Goal: Transaction & Acquisition: Download file/media

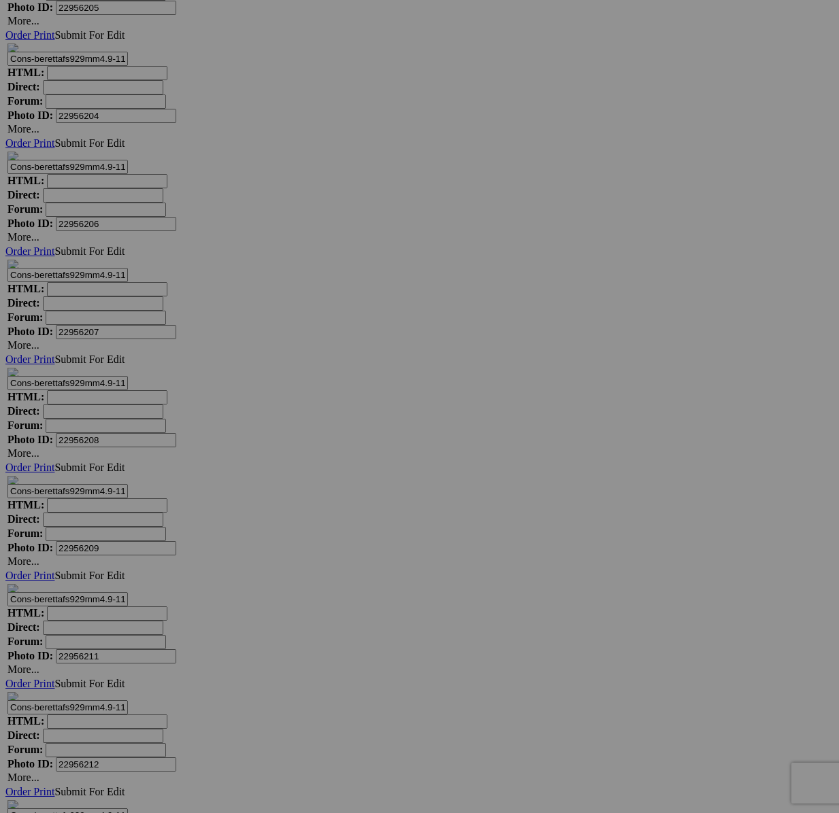
scroll to position [21547, 0]
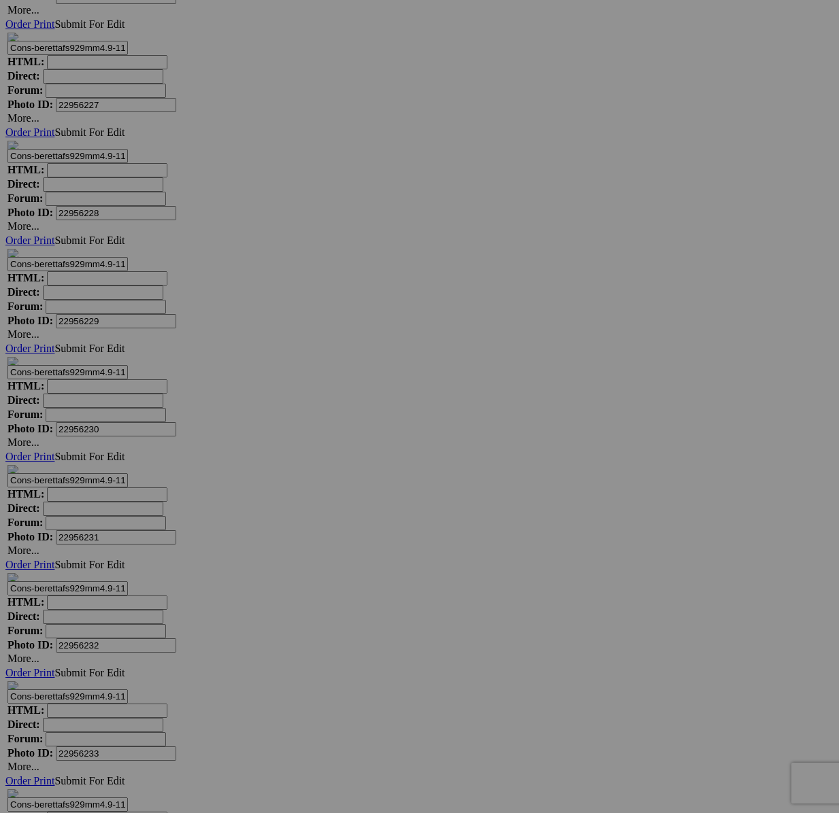
scroll to position [23030, 0]
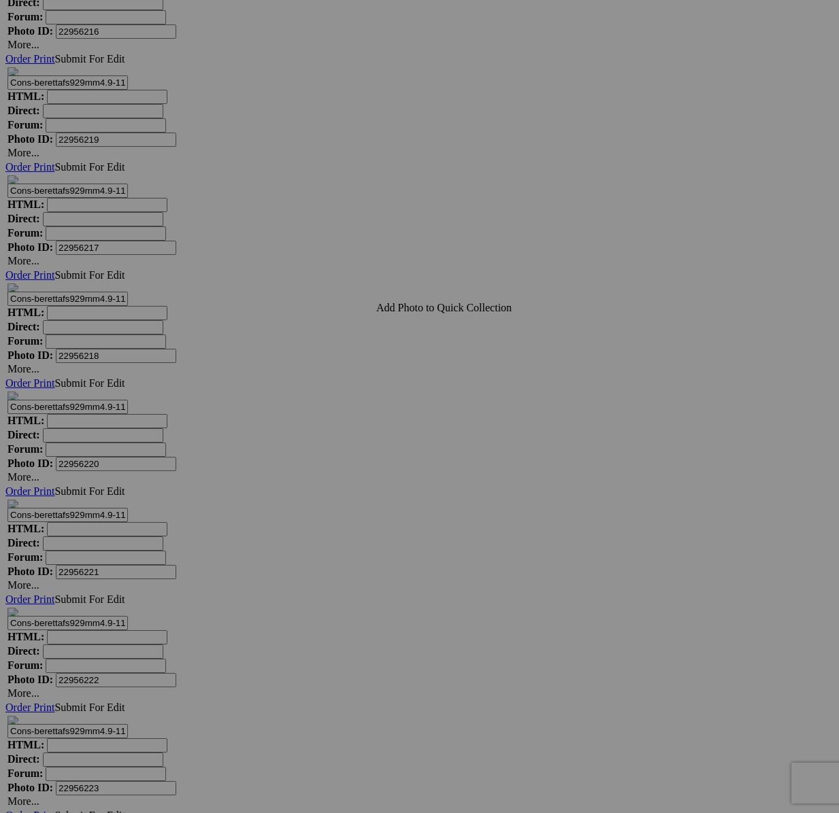
scroll to position [21812, 0]
type textarea "<!-- SlickPic.com image hosting. HTML Bulk Share code Starts Here --> <div styl…"
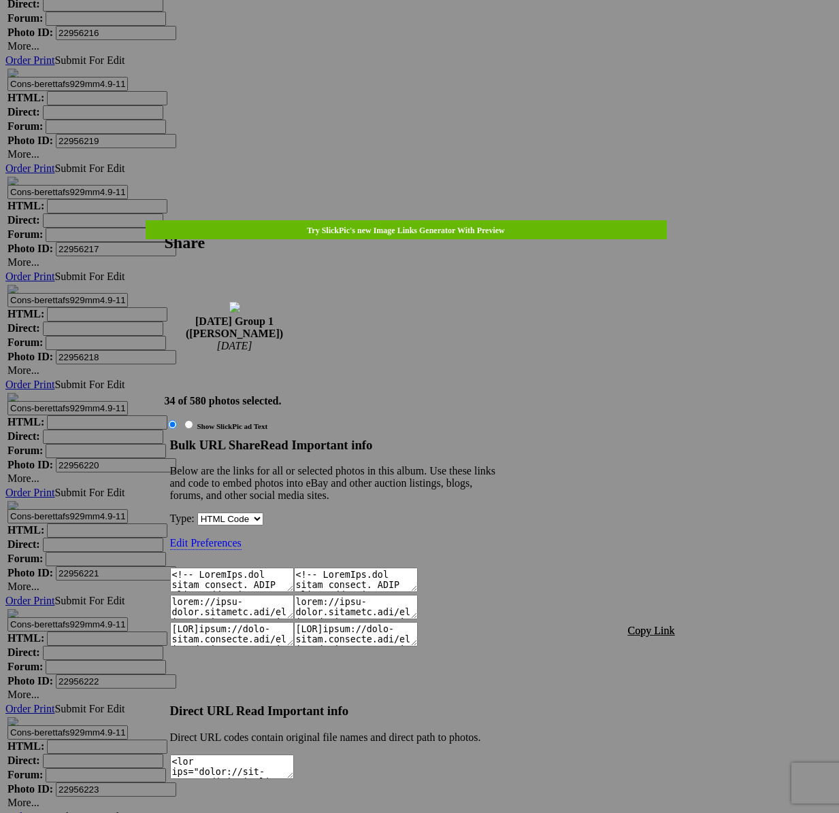
click at [671, 625] on font "Copy Link" at bounding box center [651, 631] width 47 height 12
click at [422, 39] on div at bounding box center [419, 406] width 839 height 813
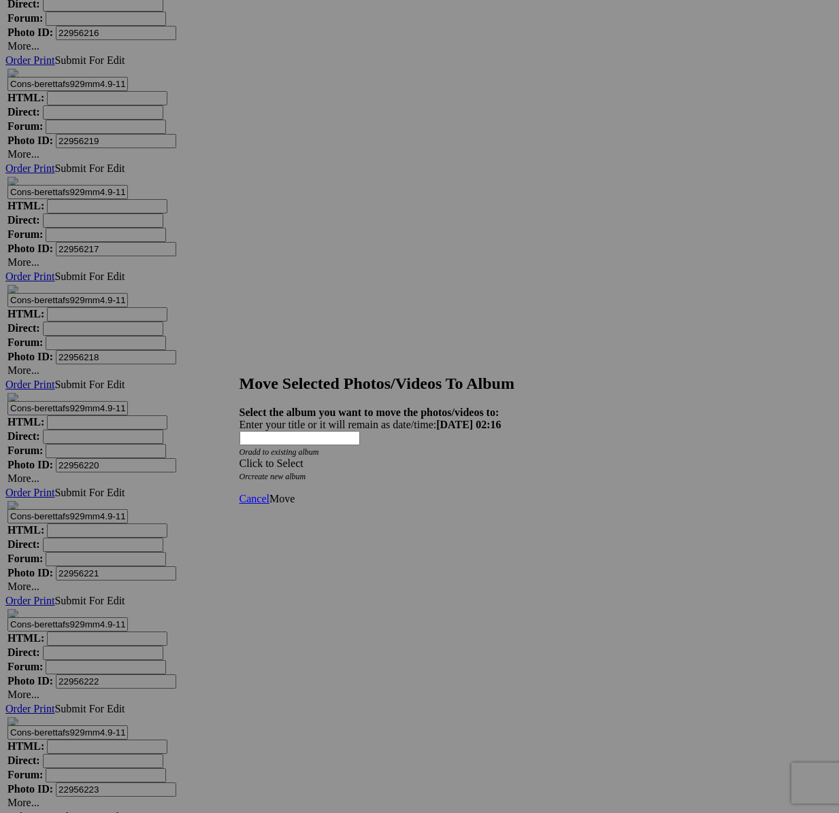
click at [501, 458] on div "Click to Select" at bounding box center [419, 464] width 360 height 12
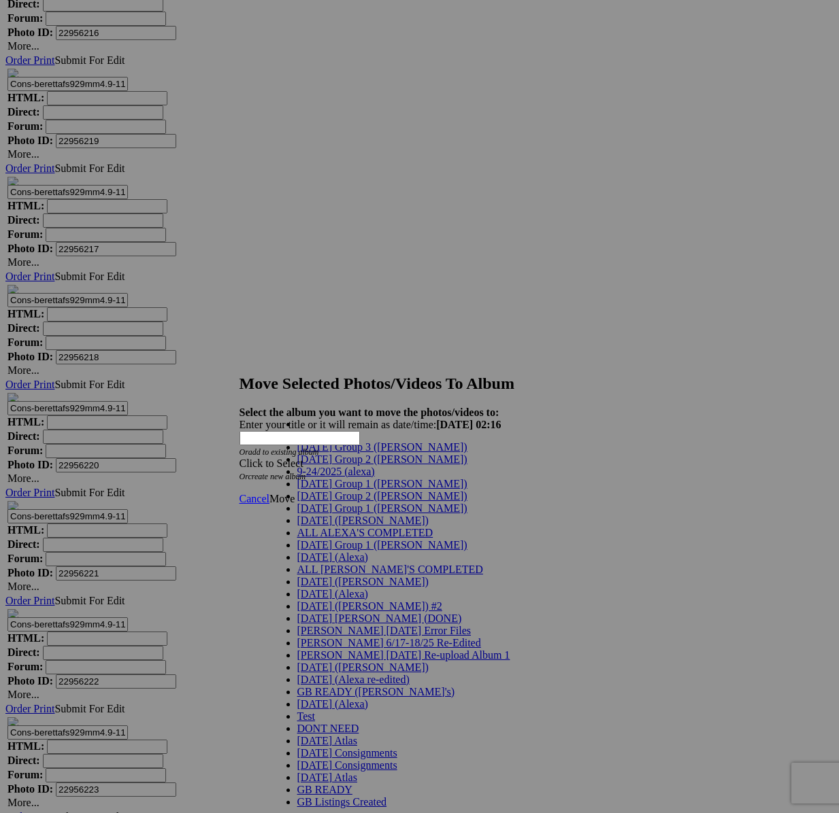
click at [332, 490] on span "[DATE] Group 1 ([PERSON_NAME])" at bounding box center [382, 484] width 170 height 12
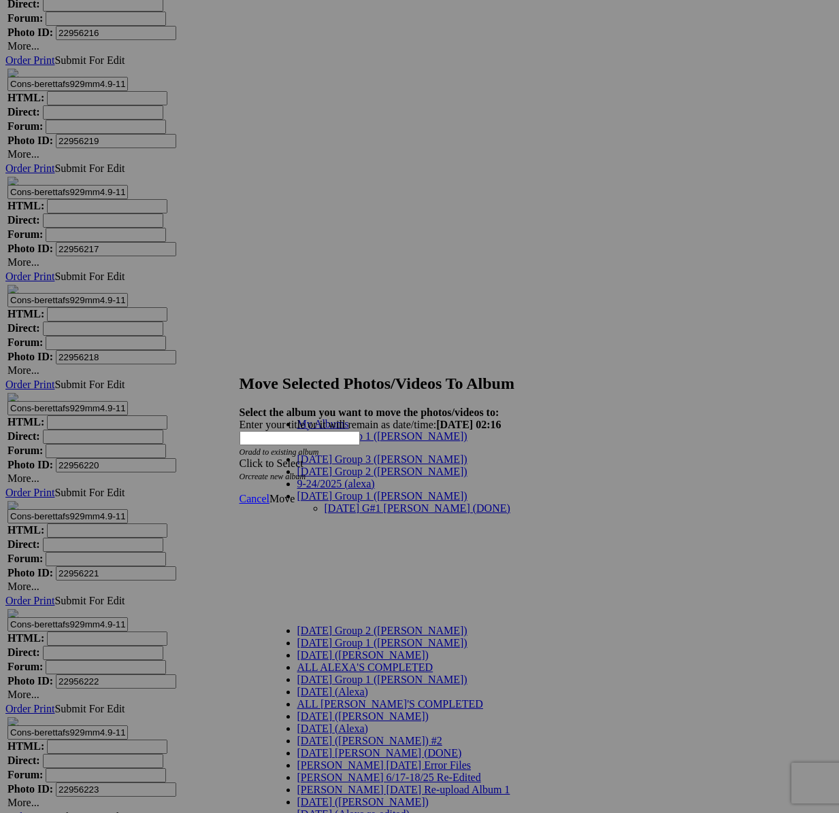
click at [335, 503] on link "[DATE] G#1 [PERSON_NAME] (DONE)" at bounding box center [417, 509] width 186 height 12
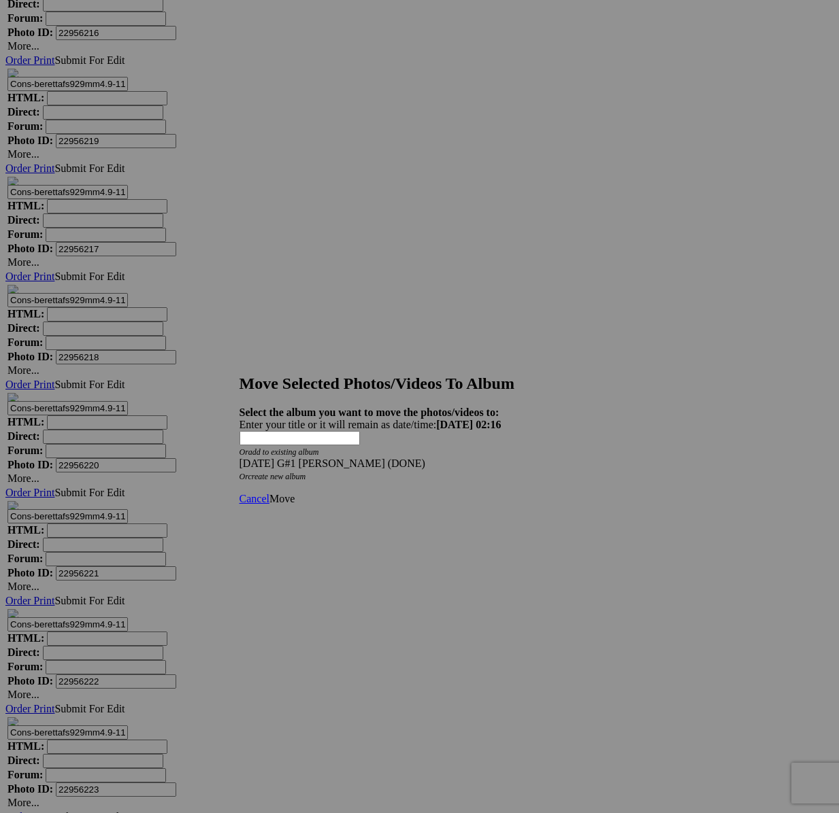
click at [294, 493] on link "Move" at bounding box center [281, 499] width 25 height 12
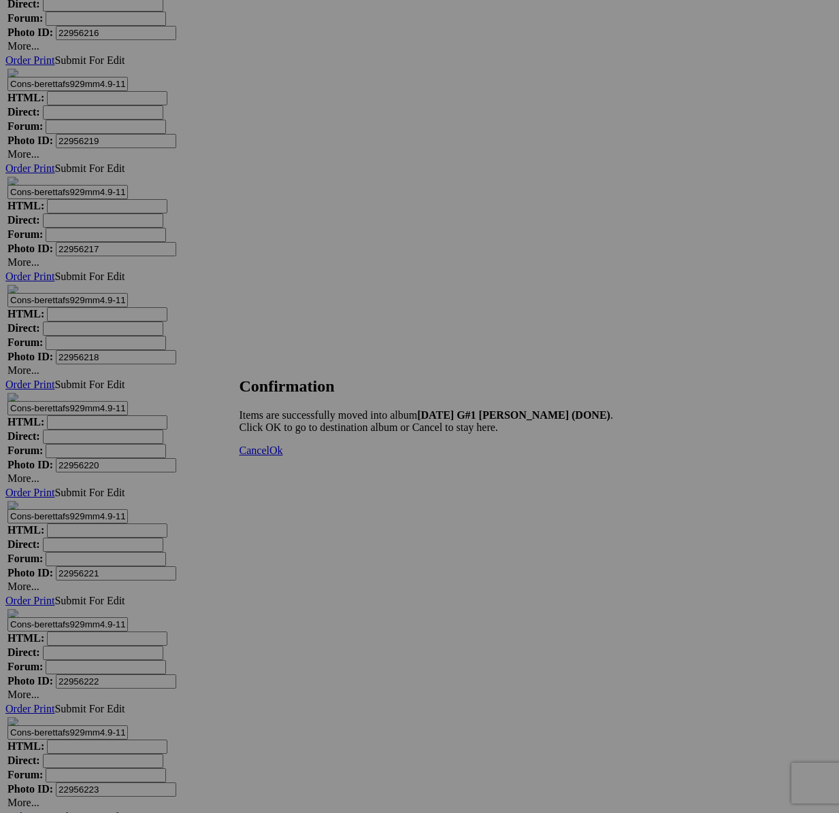
click at [269, 456] on span "Cancel" at bounding box center [254, 451] width 30 height 12
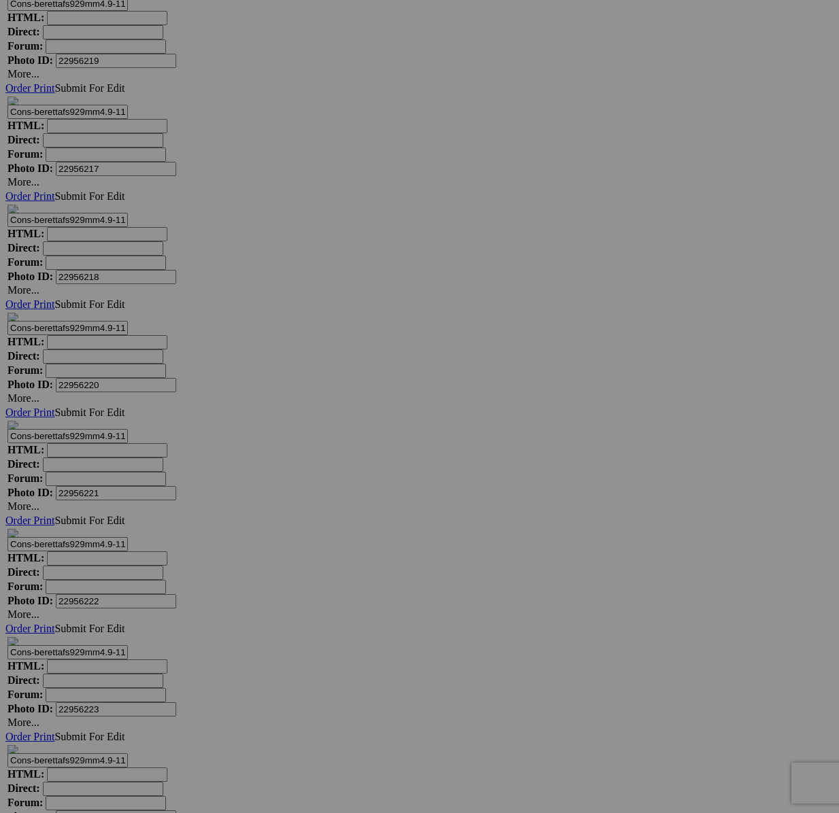
scroll to position [21890, 0]
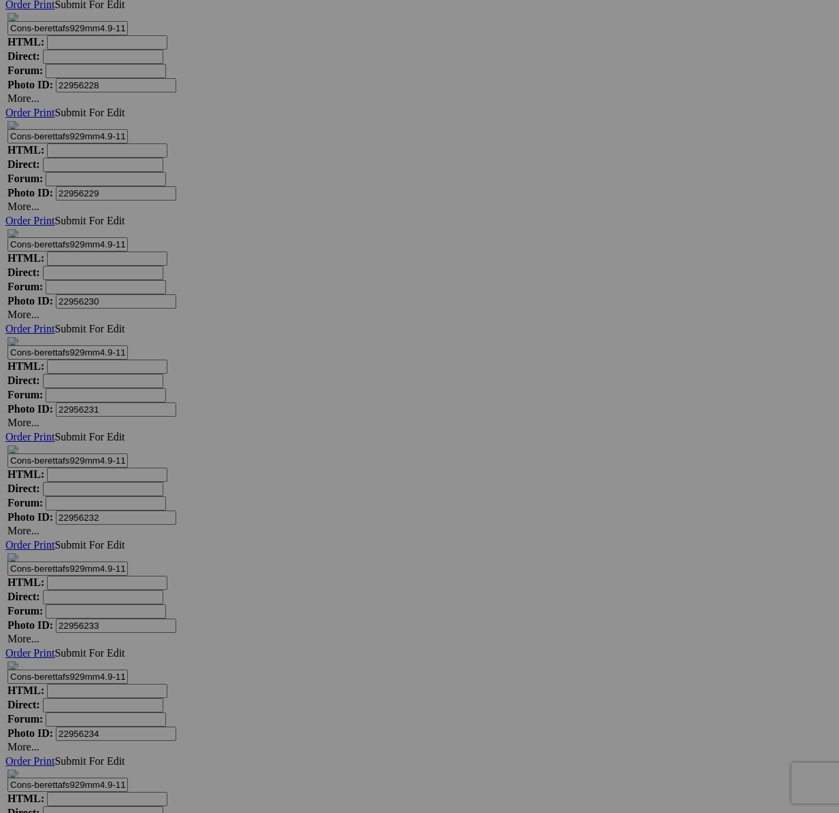
scroll to position [23222, 0]
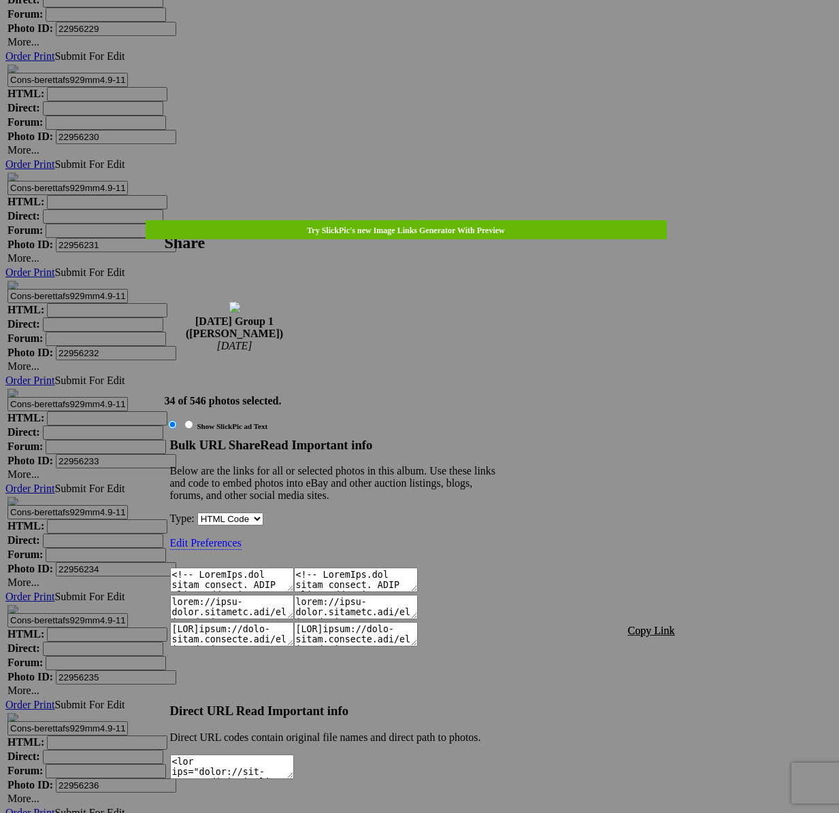
click at [664, 625] on span "Copy Link" at bounding box center [651, 631] width 47 height 12
click at [425, 40] on div at bounding box center [419, 406] width 839 height 813
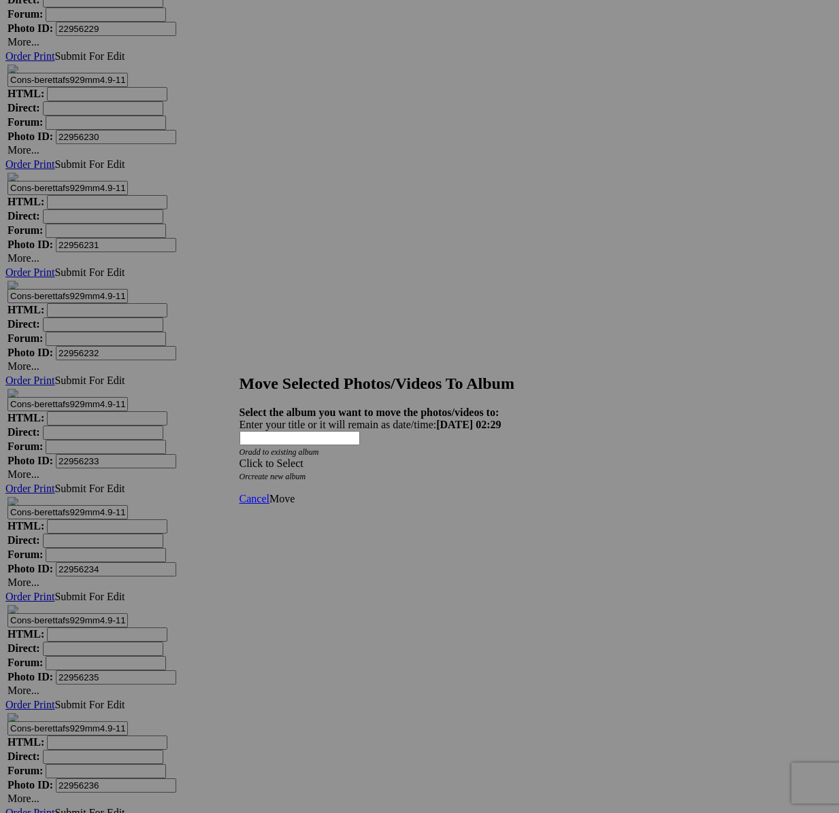
click at [239, 458] on span at bounding box center [239, 464] width 0 height 12
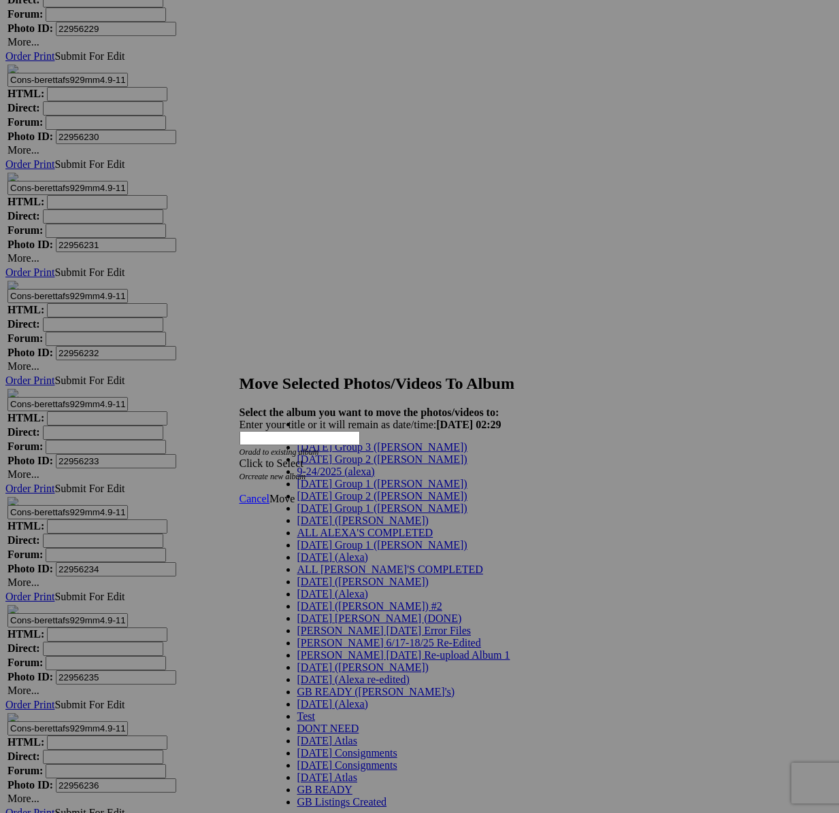
click at [331, 490] on span "[DATE] Group 1 ([PERSON_NAME])" at bounding box center [382, 484] width 170 height 12
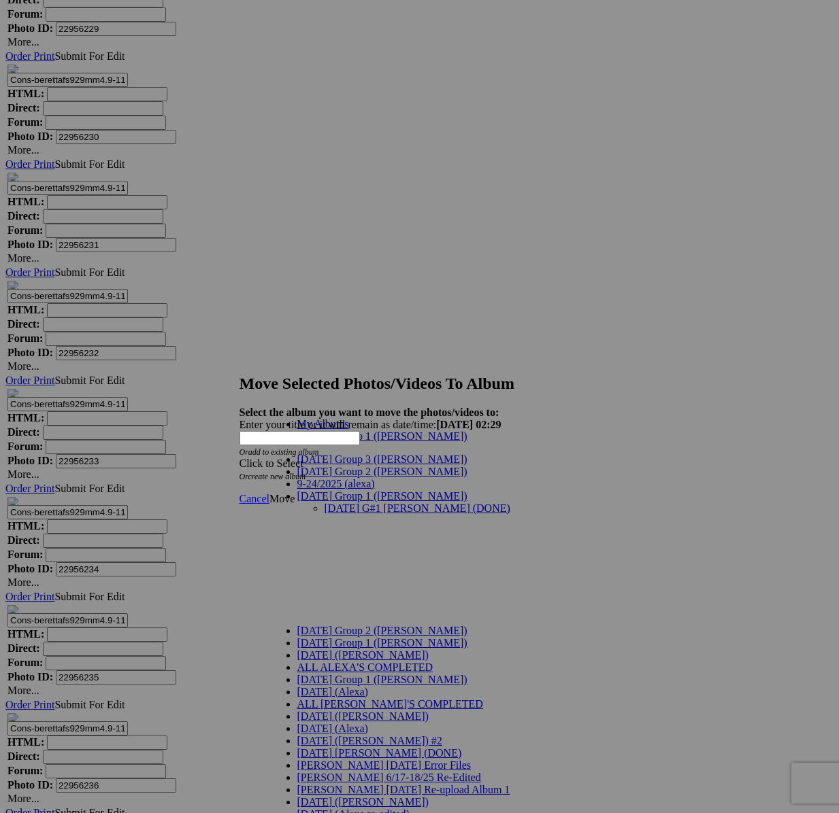
click at [339, 503] on link "[DATE] G#1 [PERSON_NAME] (DONE)" at bounding box center [417, 509] width 186 height 12
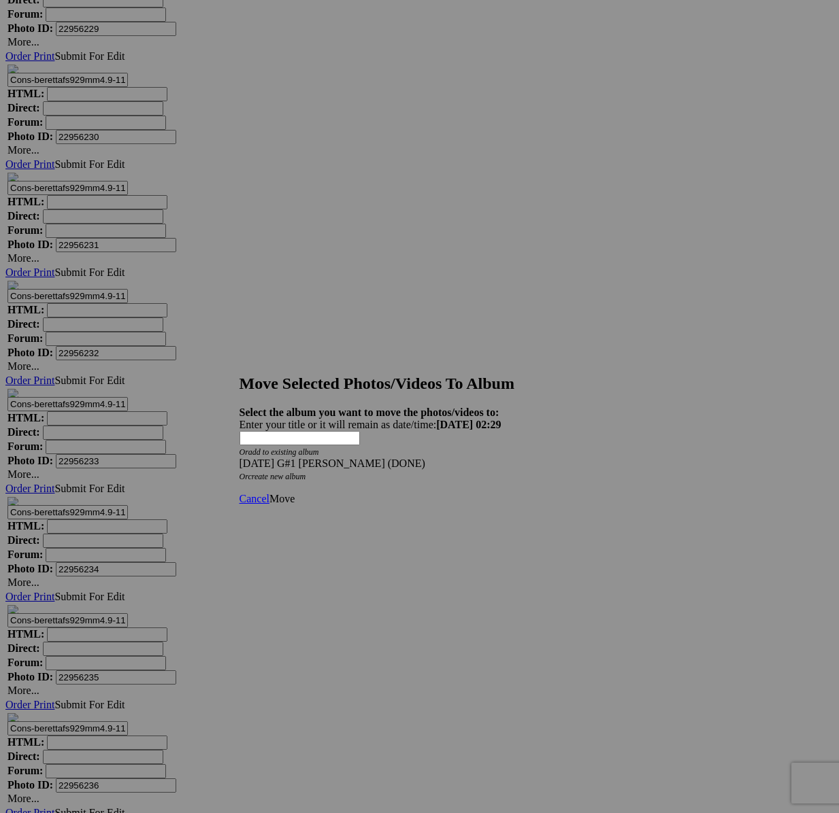
click at [294, 493] on span "Move" at bounding box center [281, 499] width 25 height 12
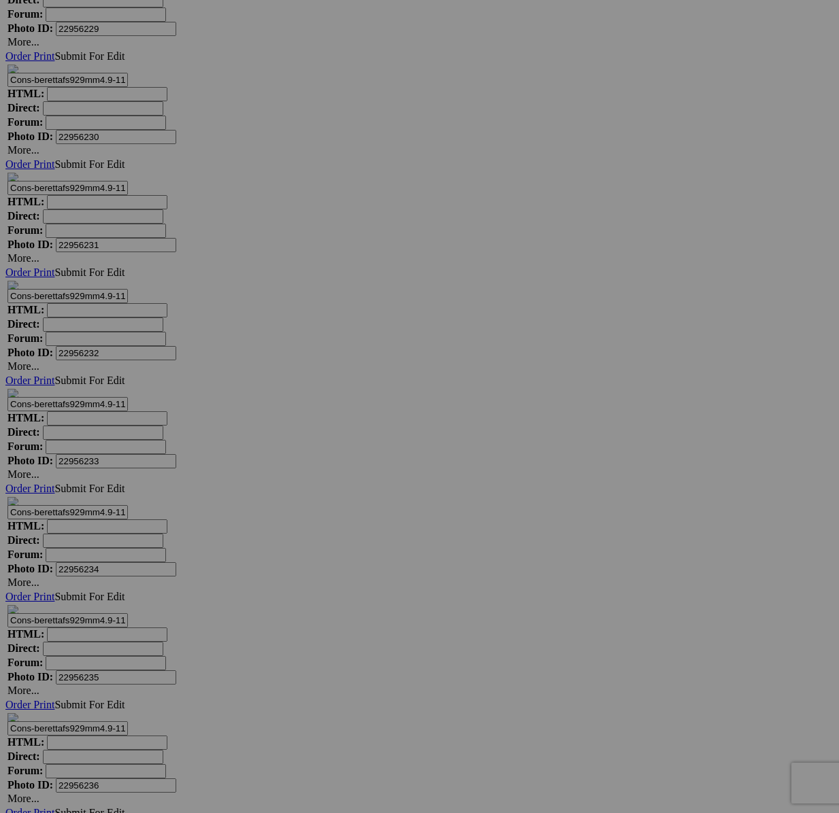
scroll to position [21840, 0]
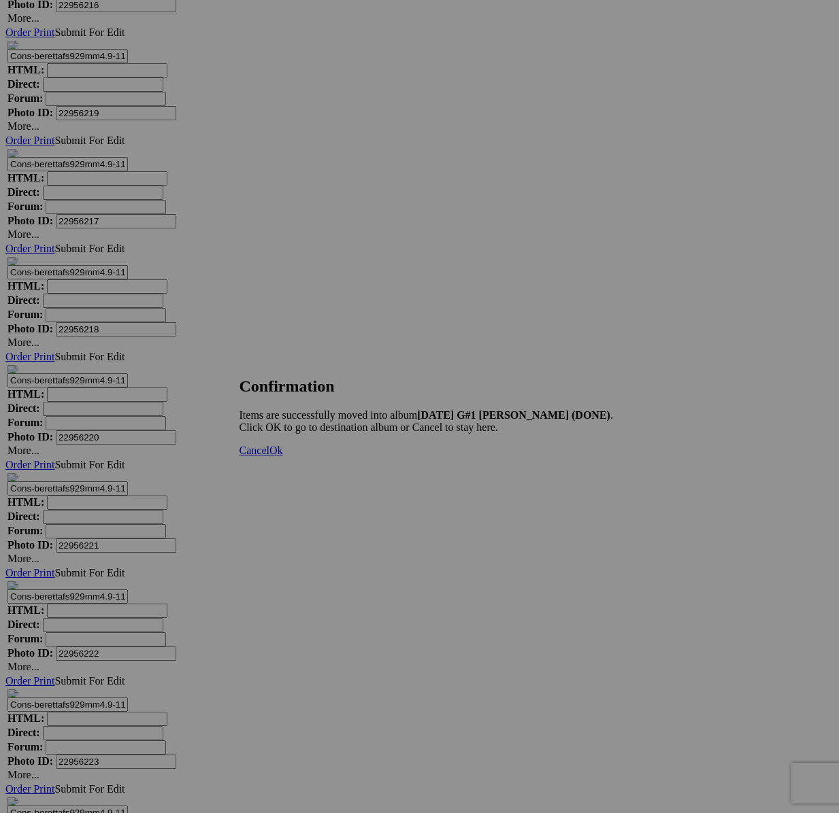
click at [269, 456] on span "Cancel" at bounding box center [254, 451] width 30 height 12
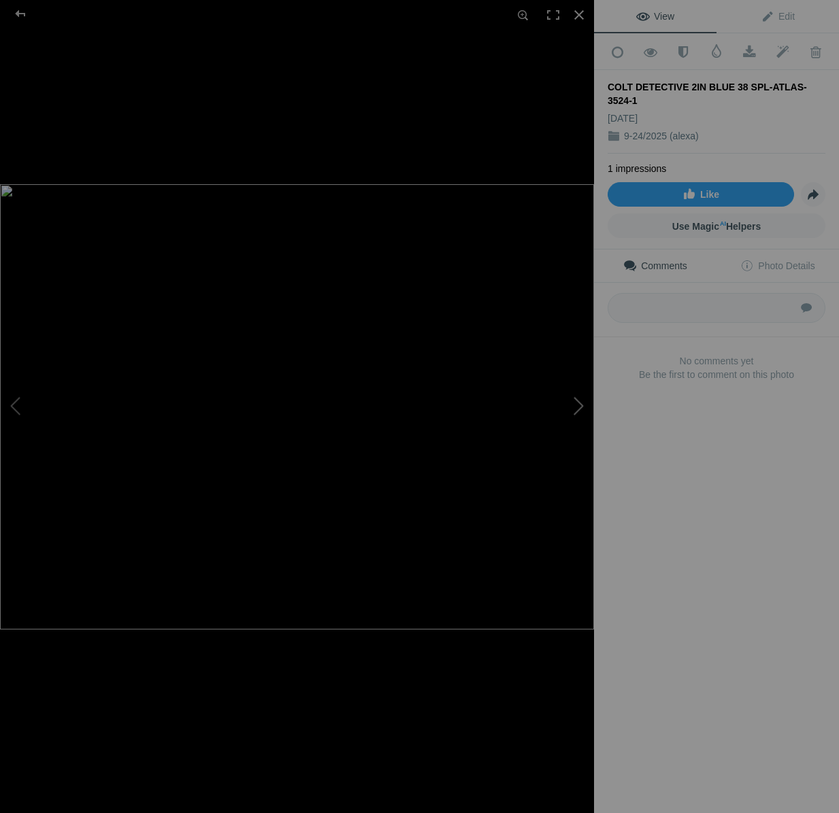
click at [578, 408] on button at bounding box center [543, 406] width 102 height 293
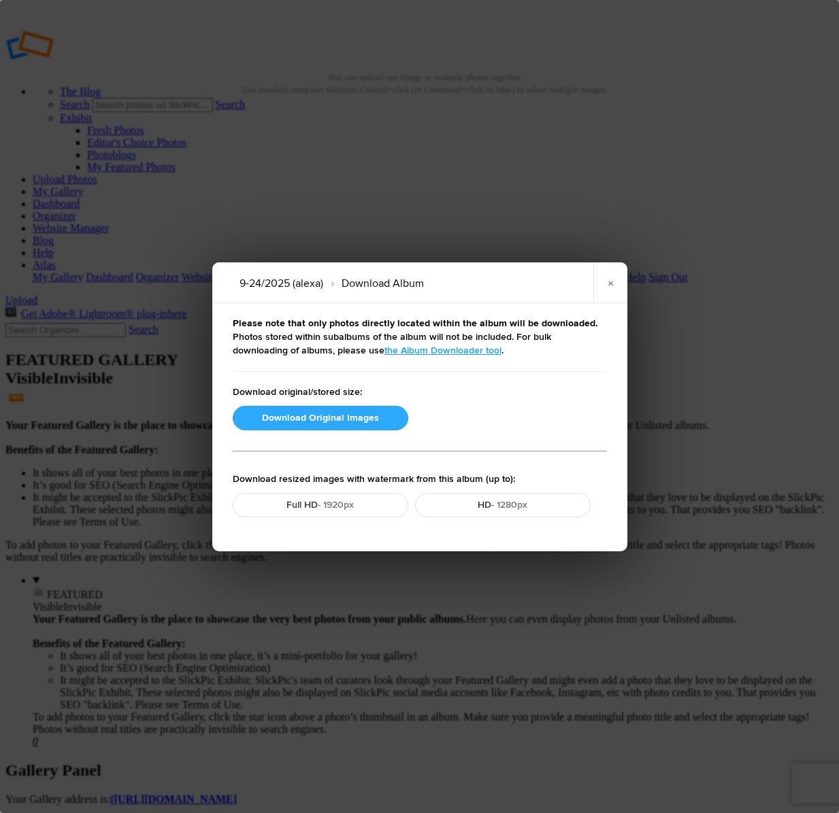
click at [282, 413] on button "Download Original Images" at bounding box center [320, 418] width 175 height 24
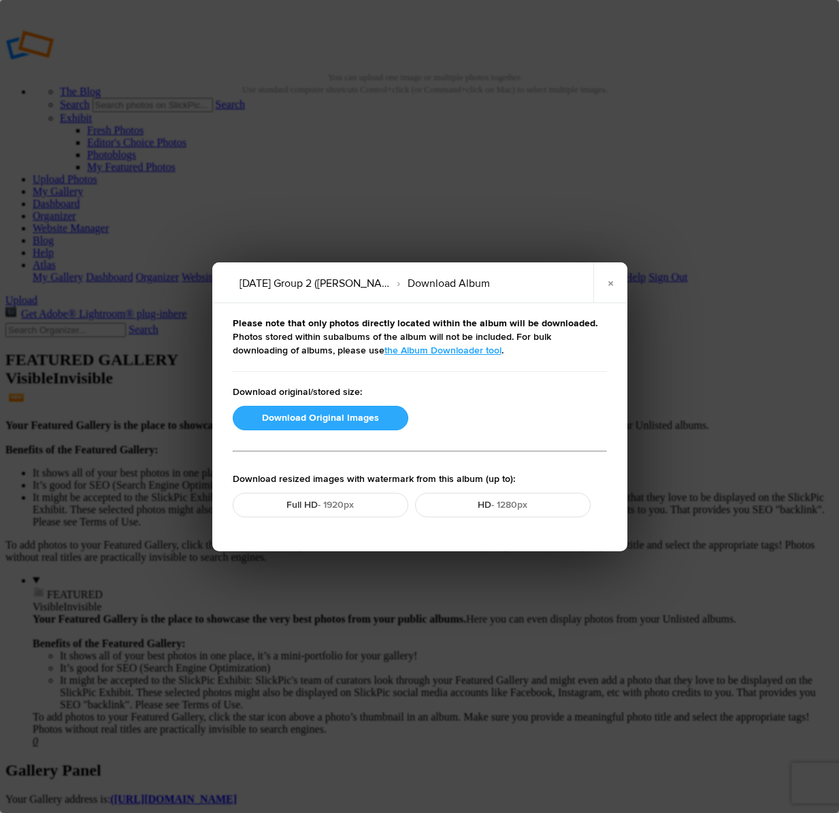
click at [273, 417] on button "Download Original Images" at bounding box center [320, 418] width 175 height 24
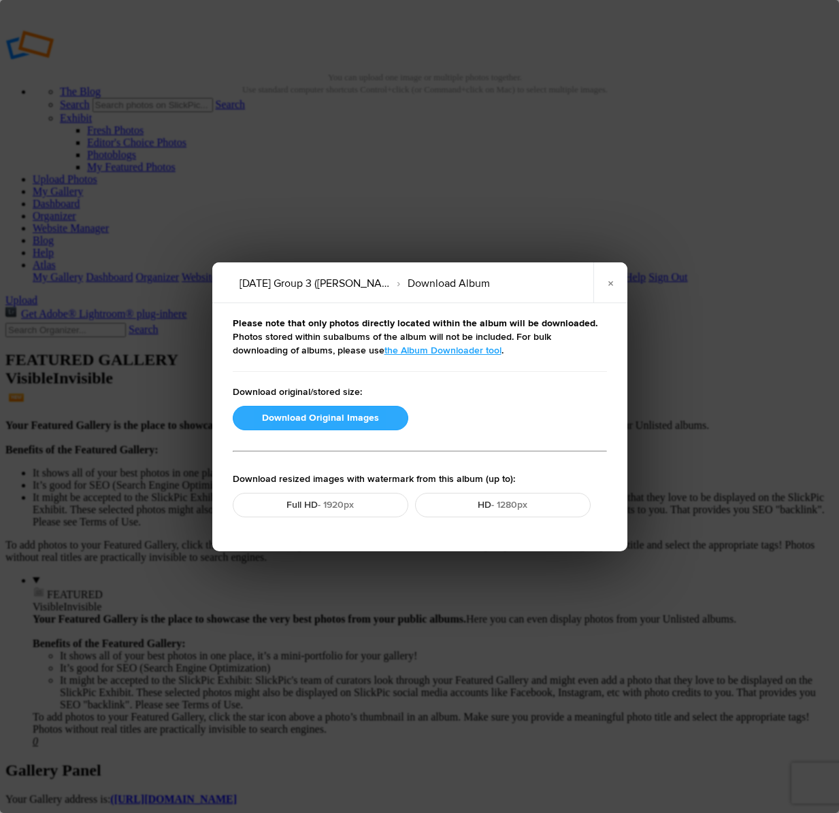
click at [269, 424] on button "Download Original Images" at bounding box center [320, 418] width 175 height 24
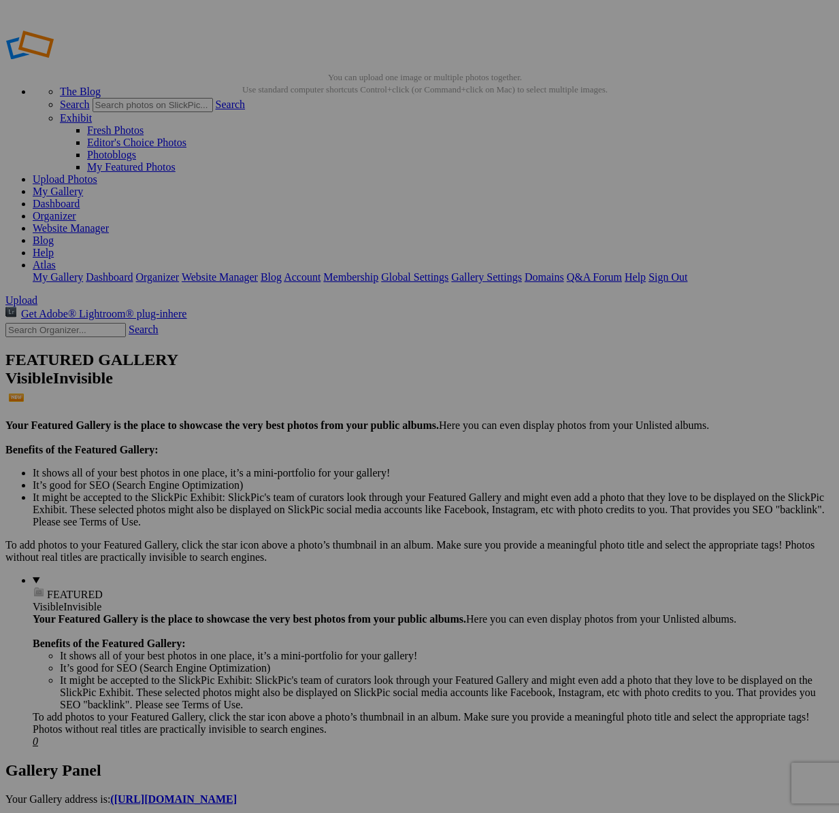
scroll to position [7, 0]
